Goal: Information Seeking & Learning: Learn about a topic

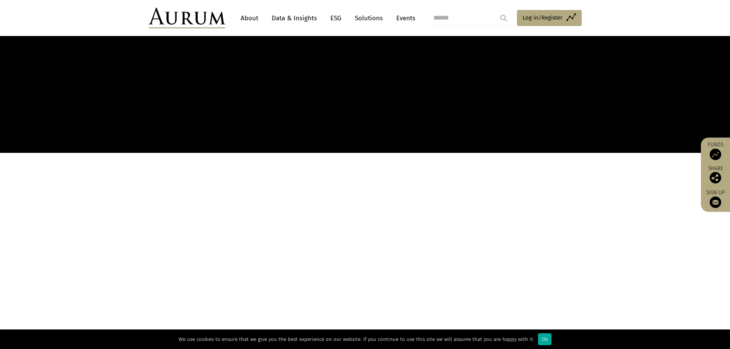
scroll to position [149, 0]
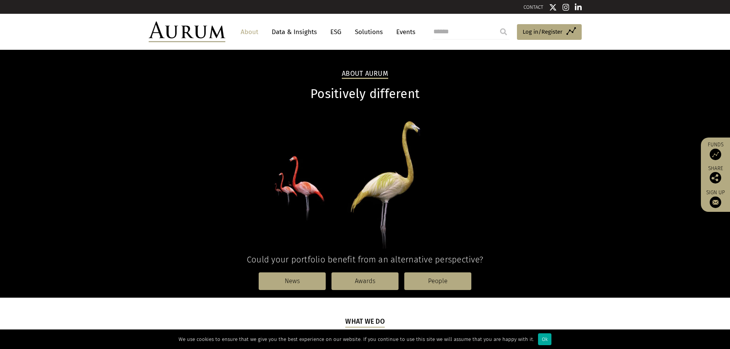
click at [196, 34] on img at bounding box center [187, 31] width 77 height 21
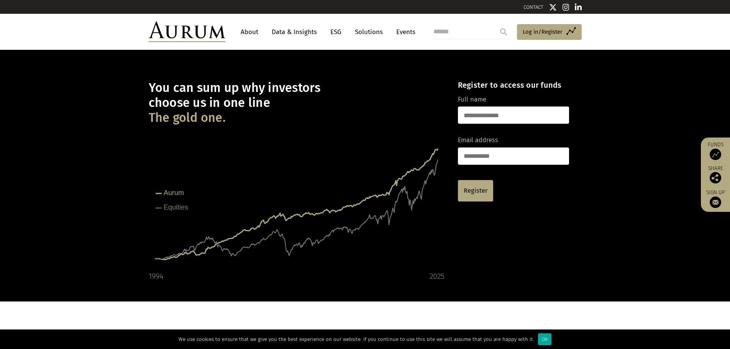
click at [293, 28] on link "Data & Insights" at bounding box center [294, 32] width 53 height 14
click at [309, 33] on link "Data & Insights" at bounding box center [294, 32] width 53 height 14
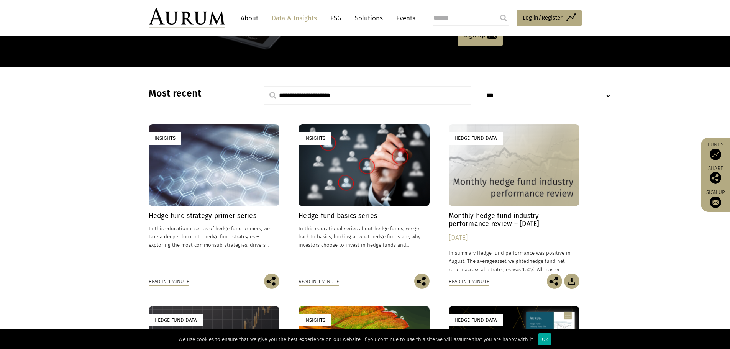
scroll to position [38, 0]
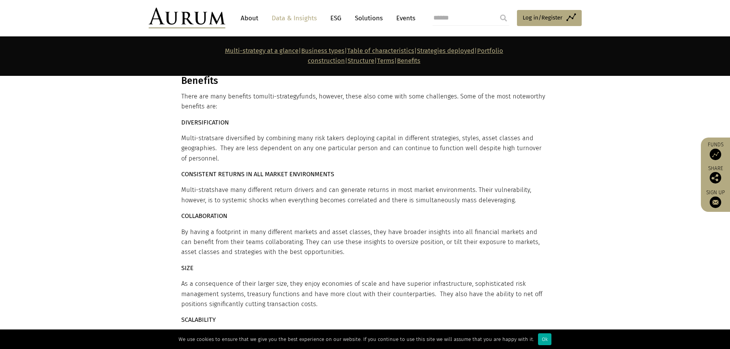
scroll to position [5174, 0]
